Goal: Navigation & Orientation: Find specific page/section

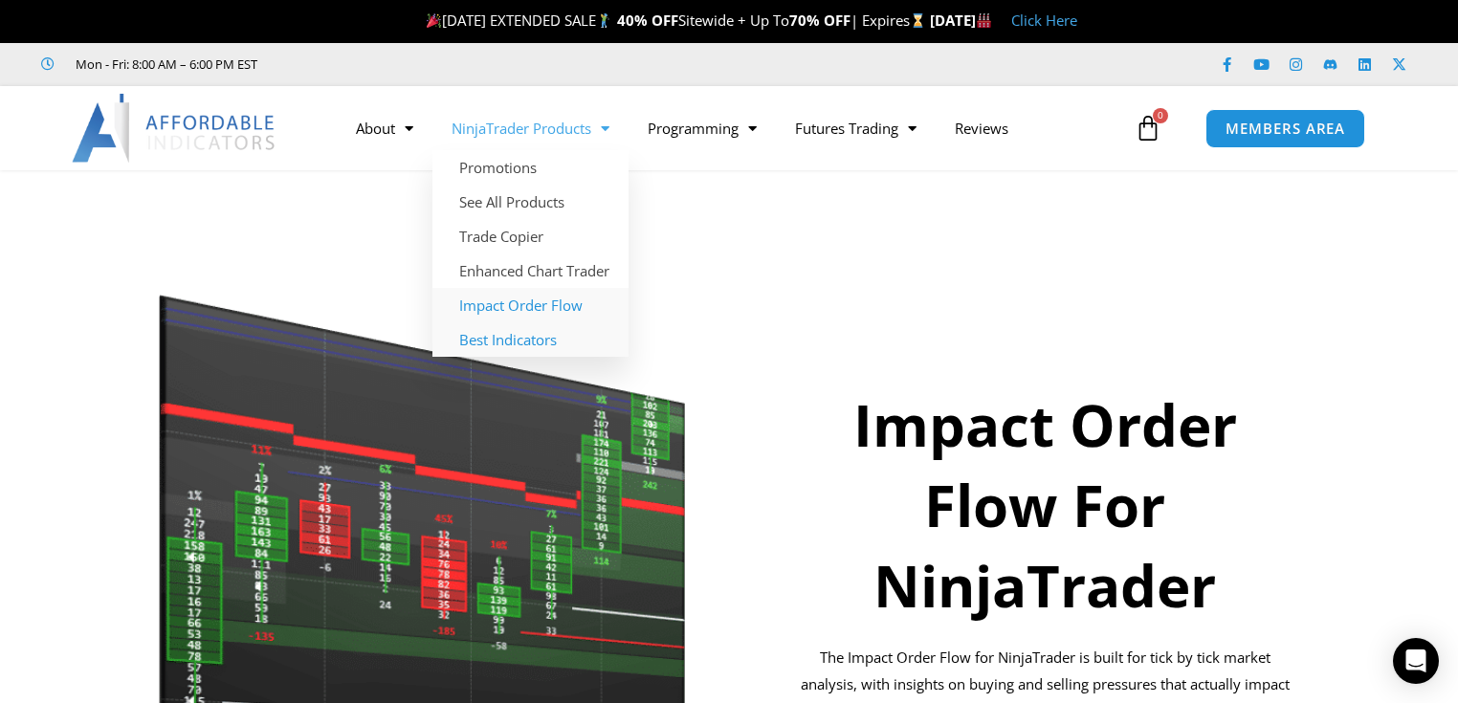
click at [471, 336] on link "Best Indicators" at bounding box center [530, 339] width 196 height 34
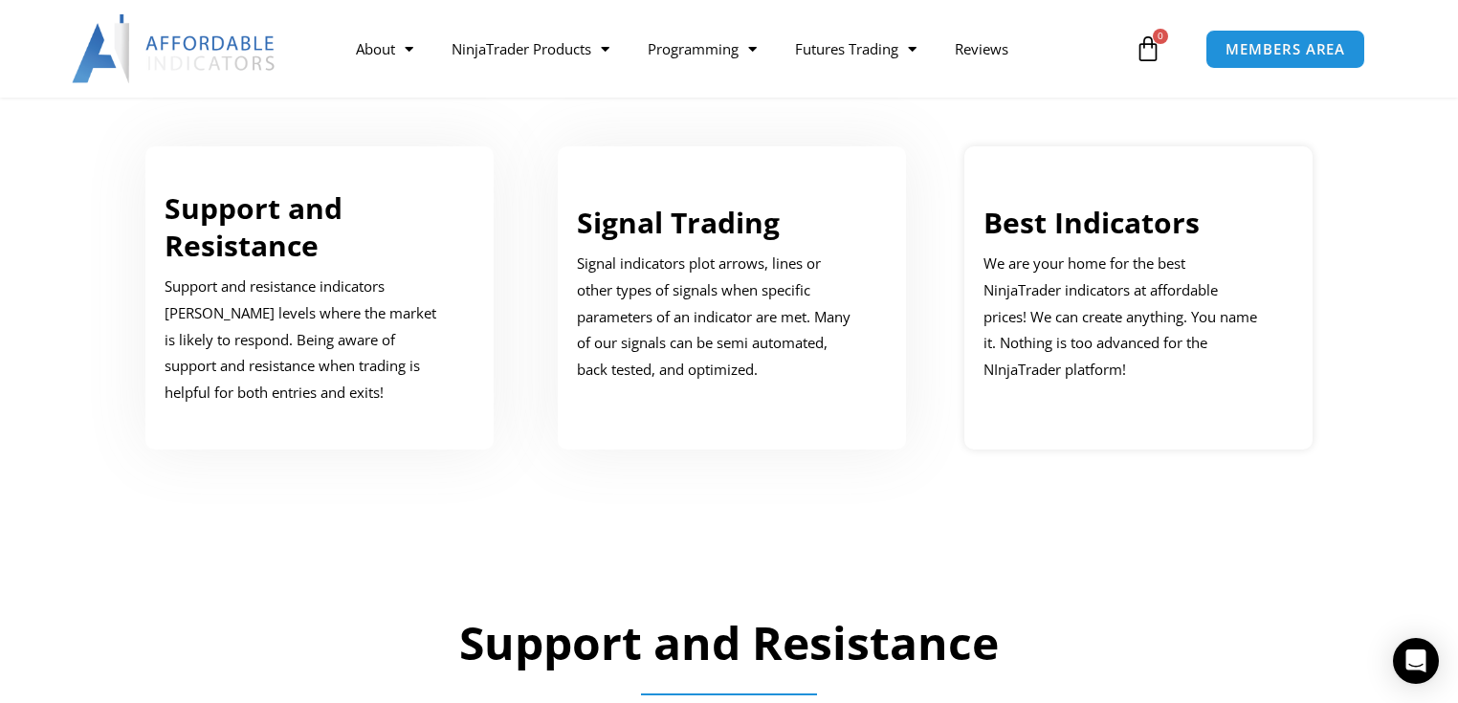
scroll to position [1070, 0]
click at [1109, 215] on link "Best Indicators" at bounding box center [1091, 223] width 216 height 39
click at [1109, 230] on link "Best Indicators" at bounding box center [1091, 223] width 216 height 39
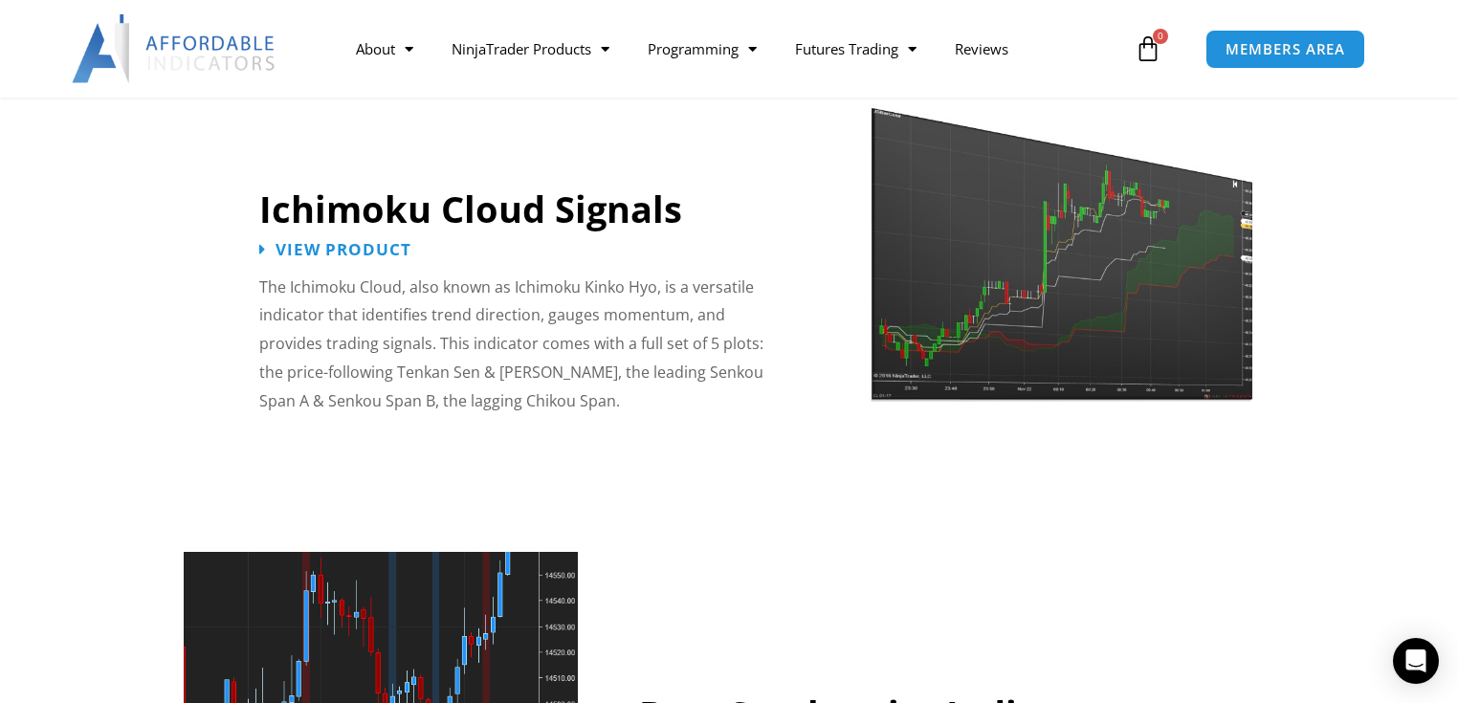
scroll to position [3440, 0]
